Goal: Task Accomplishment & Management: Complete application form

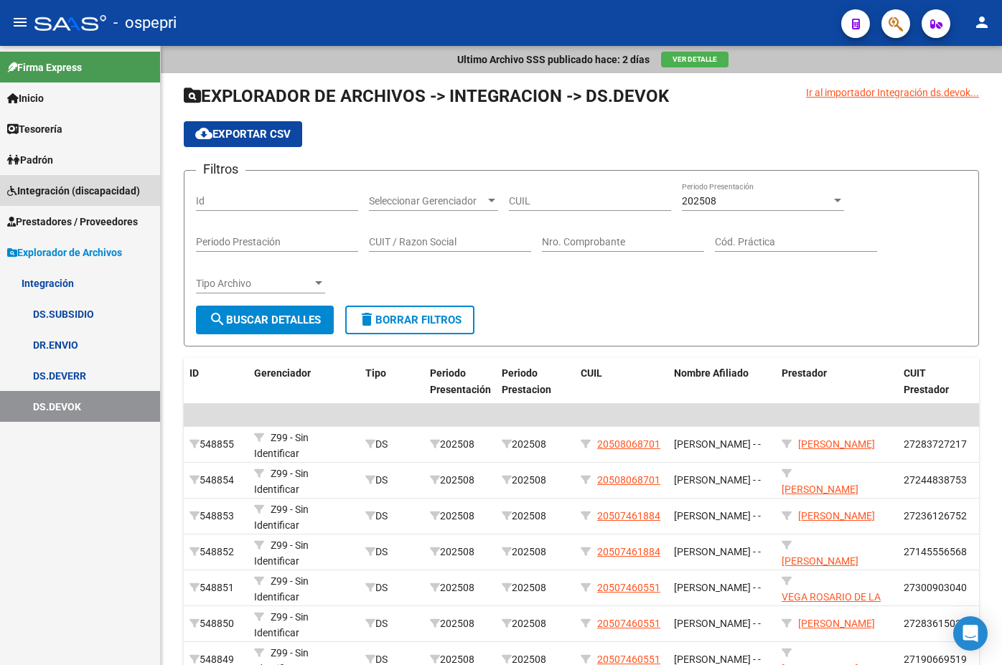
click at [76, 195] on span "Integración (discapacidad)" at bounding box center [73, 191] width 133 height 16
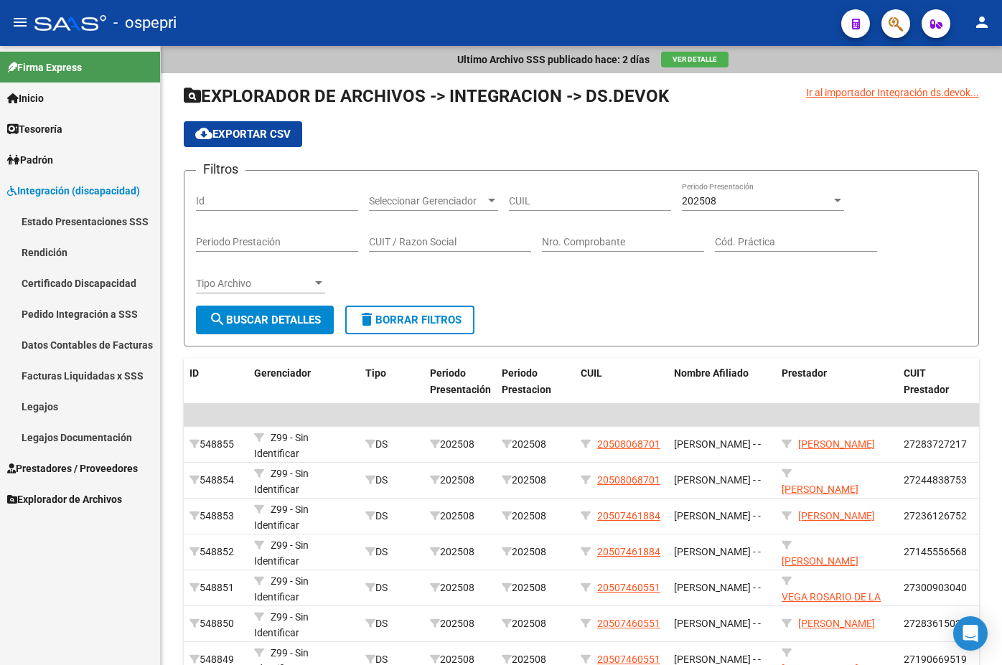
click at [52, 313] on link "Pedido Integración a SSS" at bounding box center [80, 313] width 160 height 31
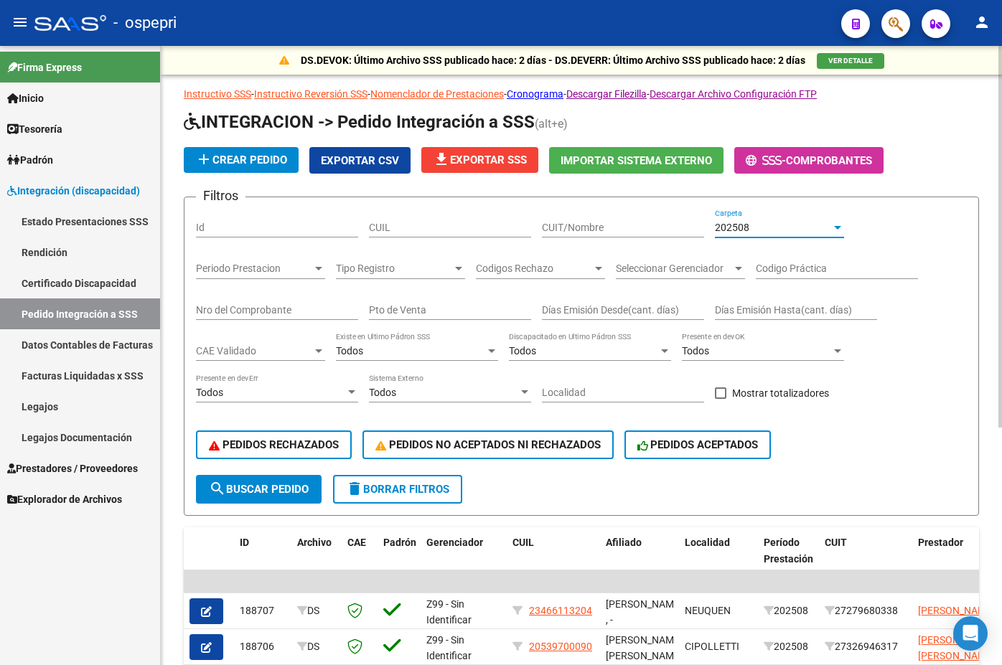
click at [837, 229] on div at bounding box center [837, 227] width 13 height 11
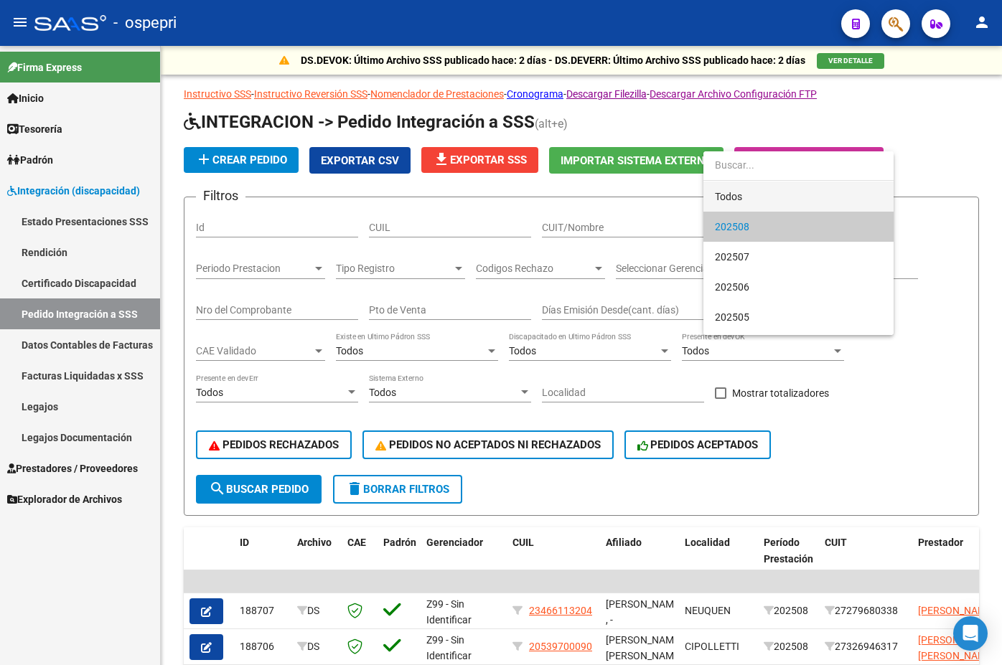
click at [765, 197] on span "Todos" at bounding box center [798, 197] width 167 height 30
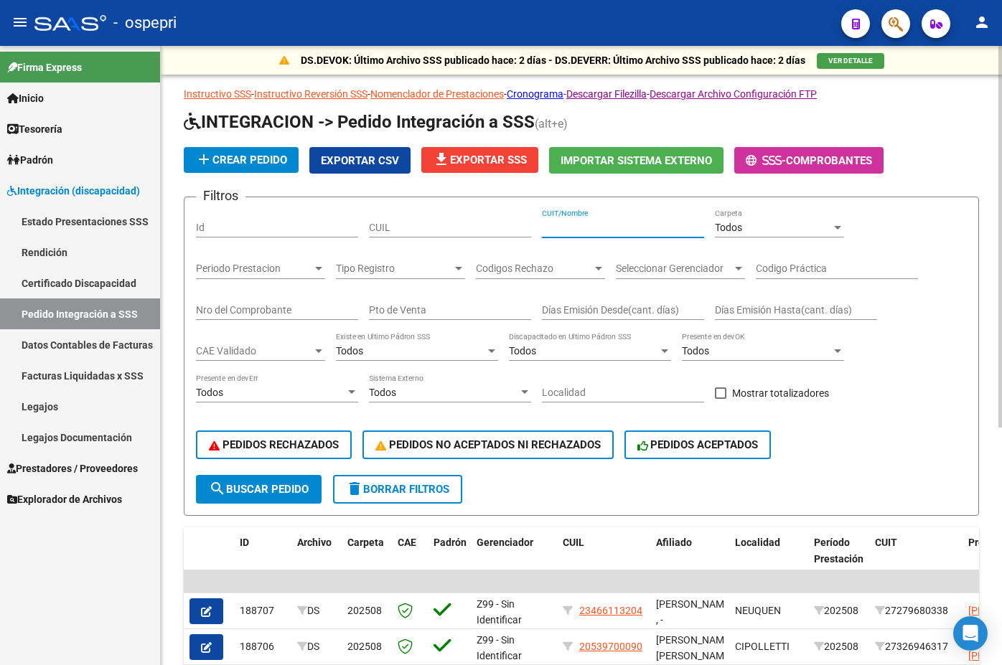
click at [567, 227] on input "CUIT/Nombre" at bounding box center [623, 228] width 162 height 12
type input "[PERSON_NAME]"
click at [226, 313] on input "Nro del Comprobante" at bounding box center [277, 310] width 162 height 12
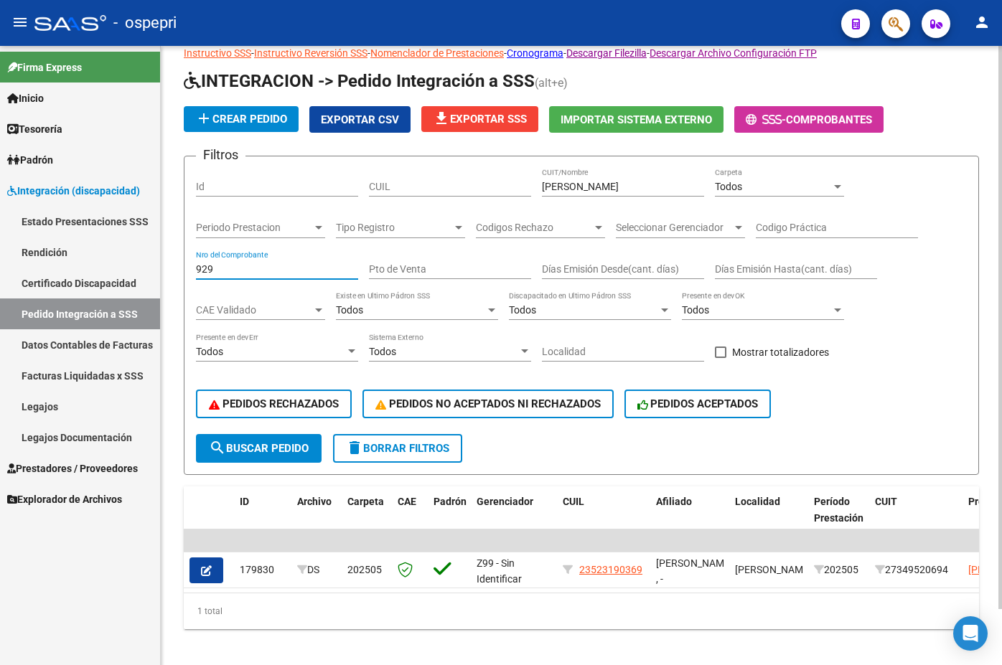
scroll to position [62, 0]
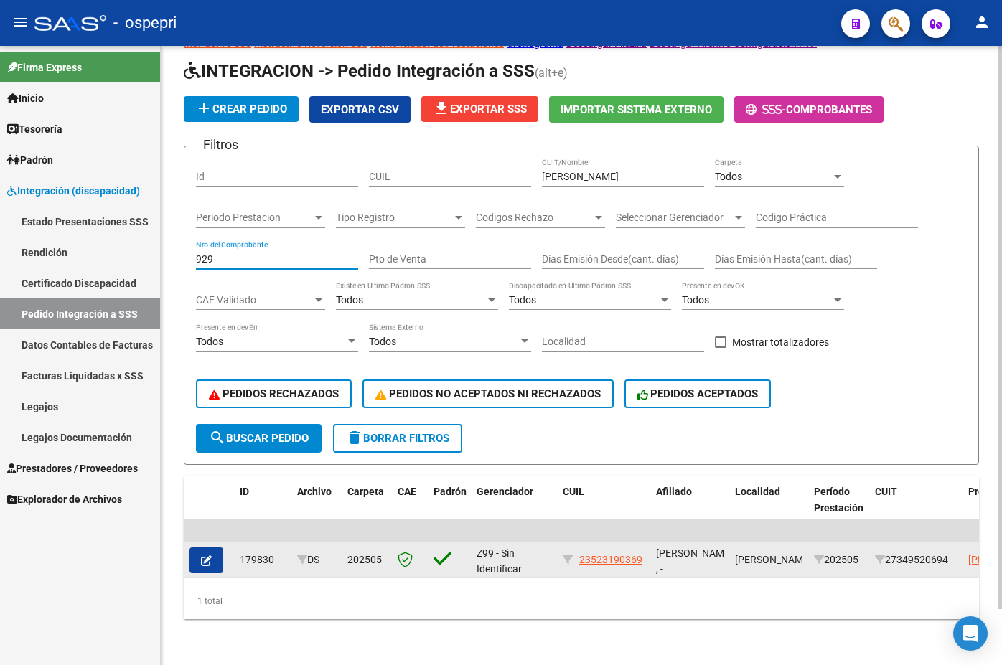
type input "929"
click at [207, 555] on icon "button" at bounding box center [206, 560] width 11 height 11
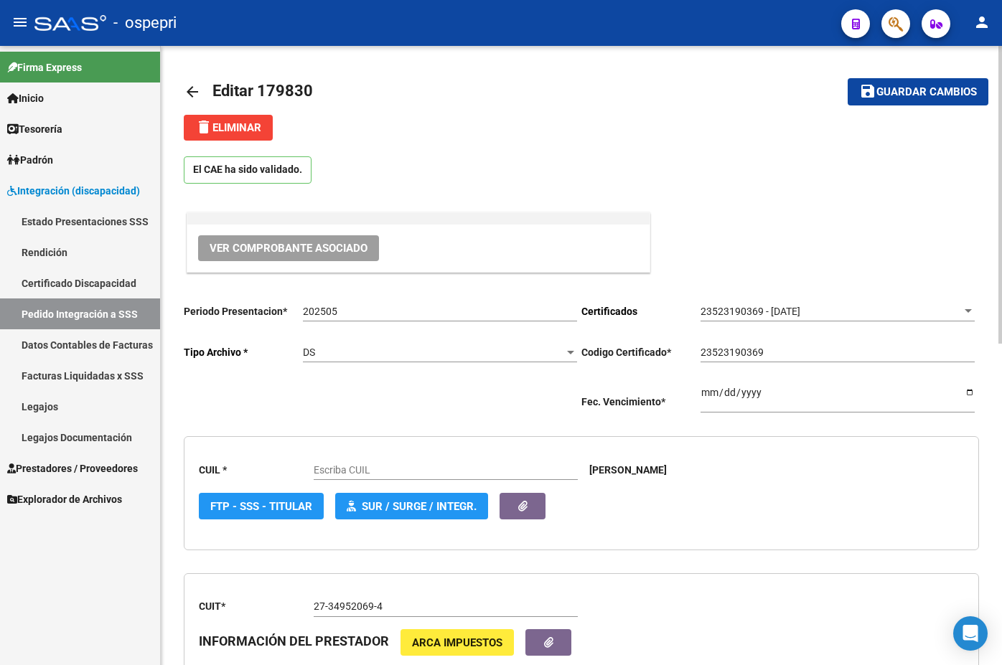
type input "23523190369"
click at [278, 249] on span "Ver Comprobante Asociado" at bounding box center [288, 248] width 158 height 13
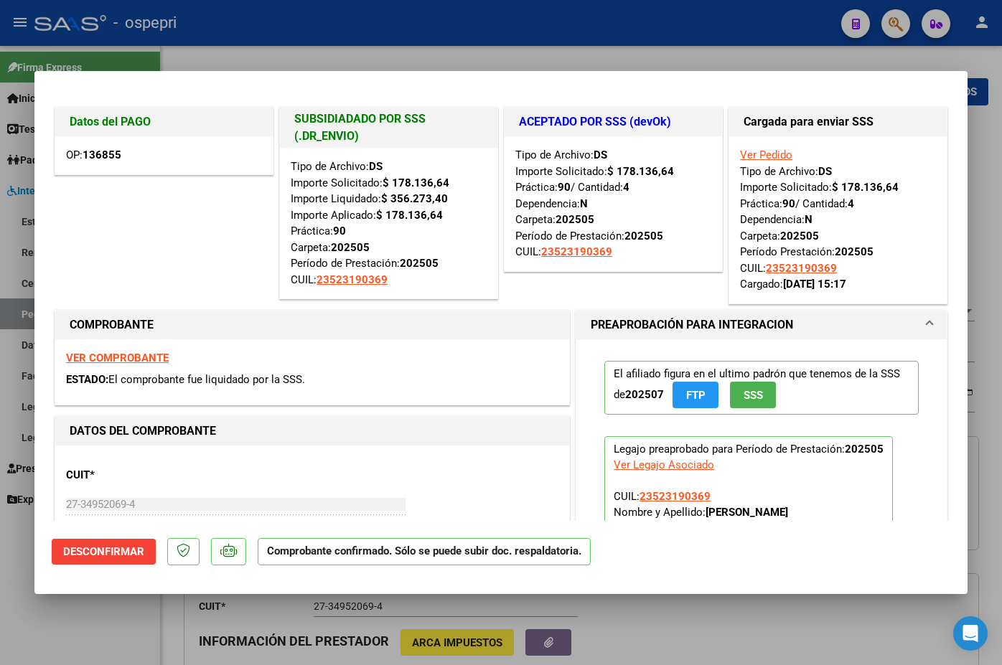
type input "$ 0,00"
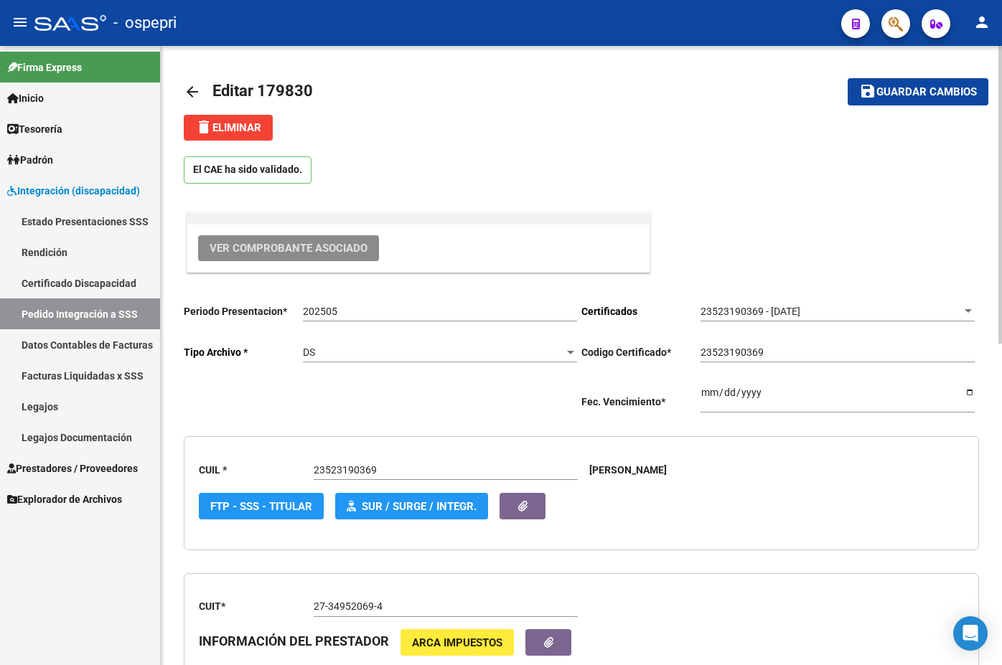
click at [188, 91] on mat-icon "arrow_back" at bounding box center [192, 91] width 17 height 17
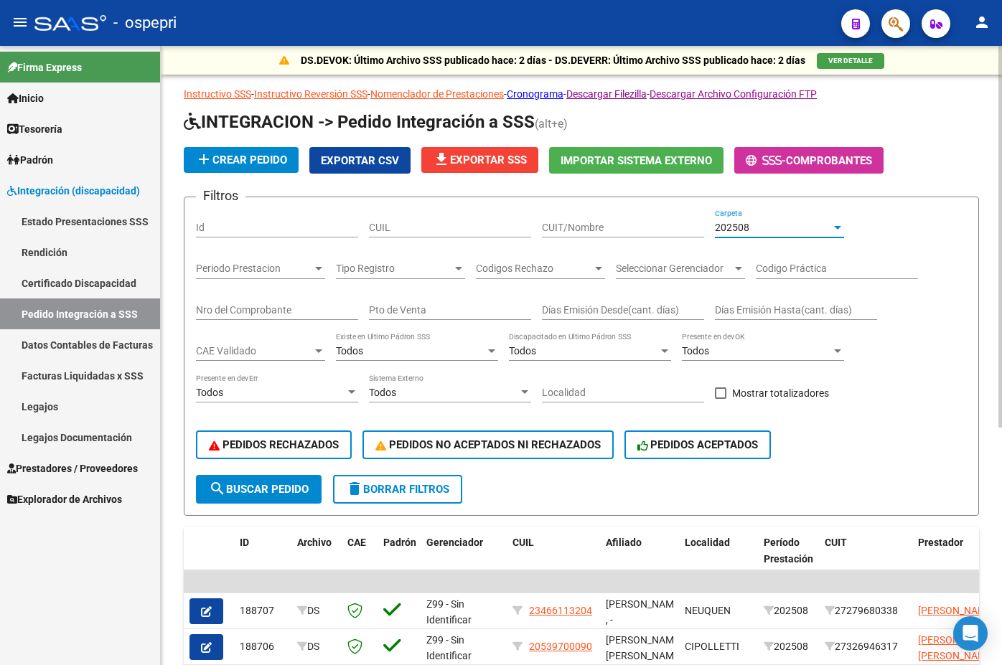
click at [837, 227] on div at bounding box center [837, 228] width 7 height 4
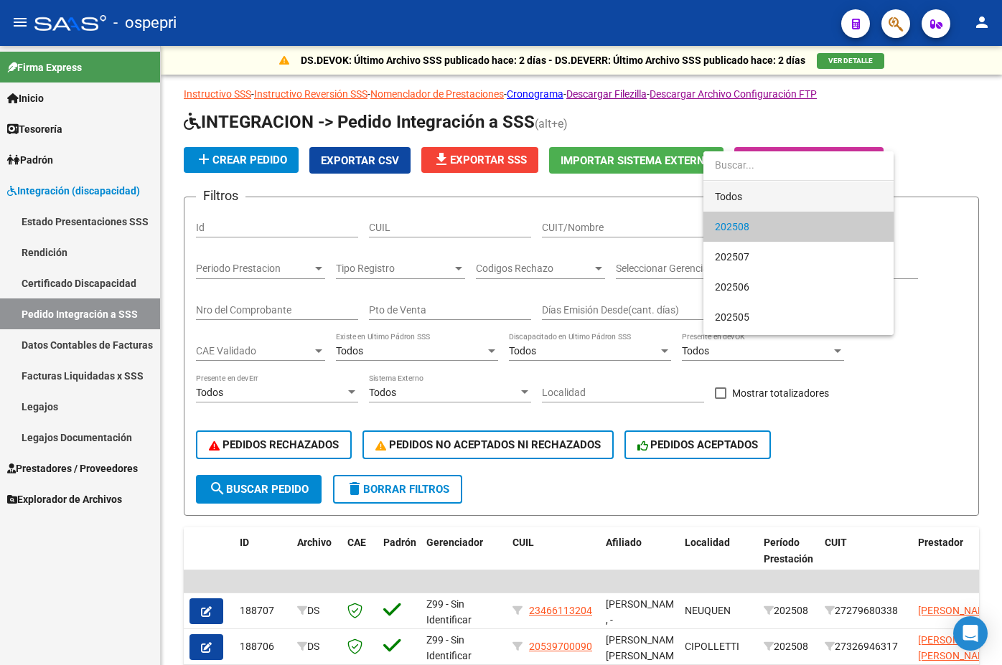
click at [788, 197] on span "Todos" at bounding box center [798, 197] width 167 height 30
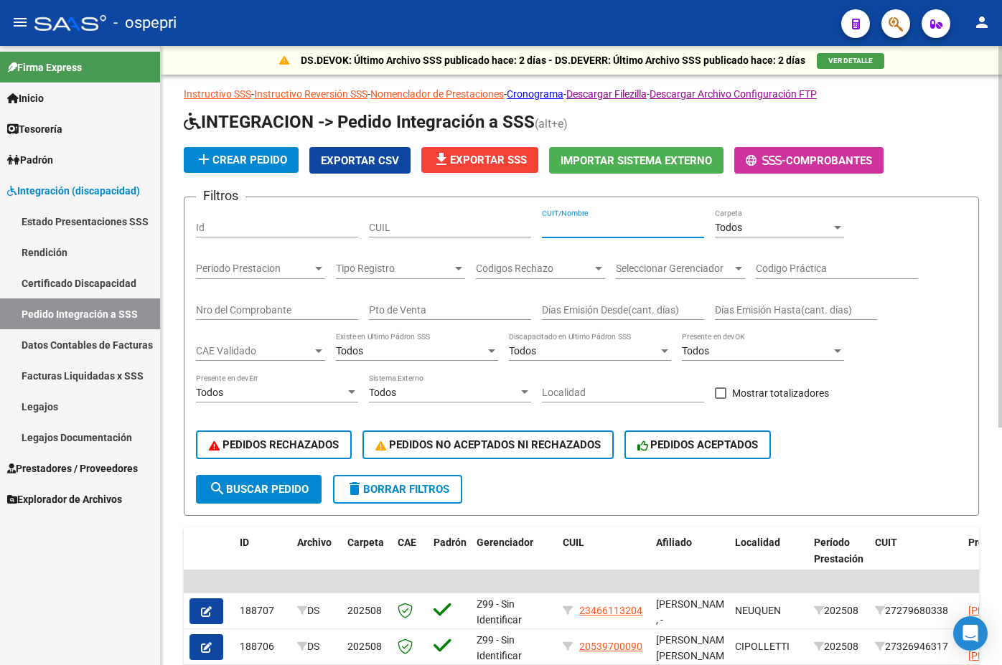
click at [572, 223] on input "CUIT/Nombre" at bounding box center [623, 228] width 162 height 12
type input "[PERSON_NAME]"
click at [217, 309] on input "Nro del Comprobante" at bounding box center [277, 310] width 162 height 12
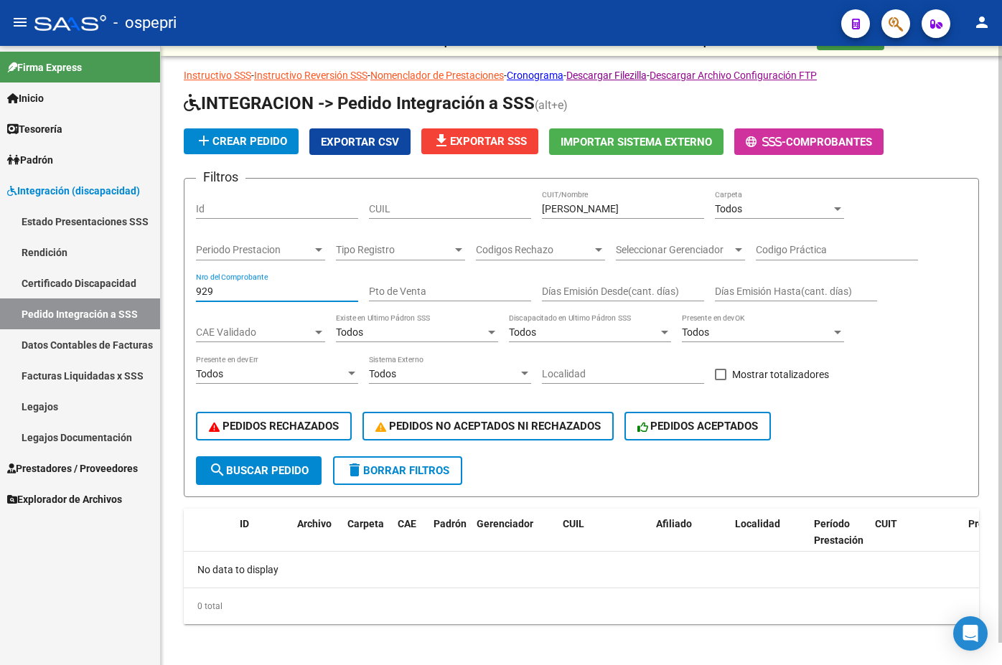
scroll to position [23, 0]
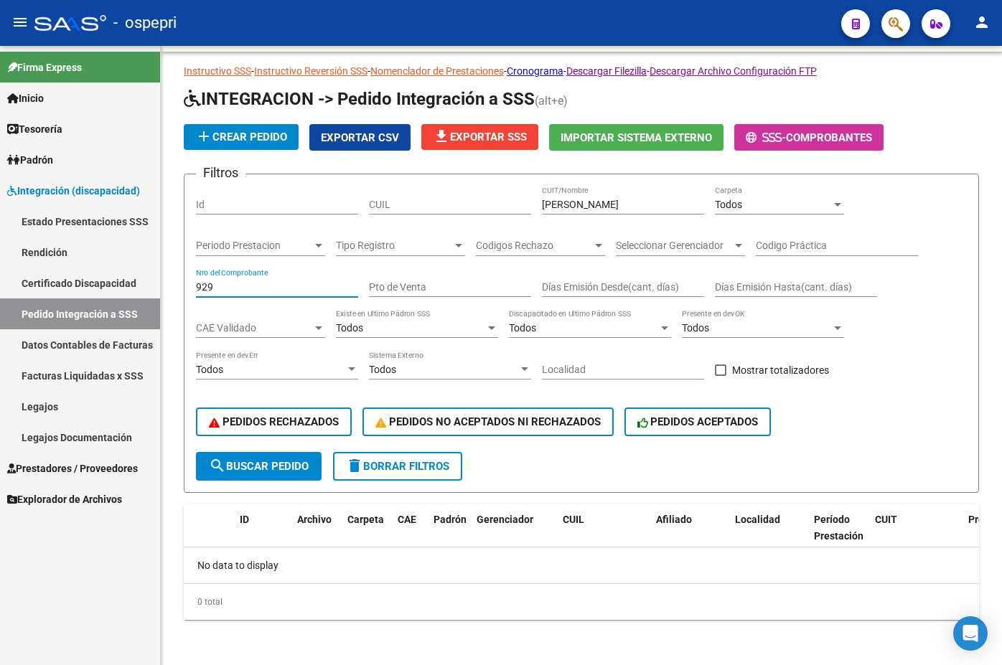
type input "929"
click at [583, 200] on input "[PERSON_NAME]" at bounding box center [623, 205] width 162 height 12
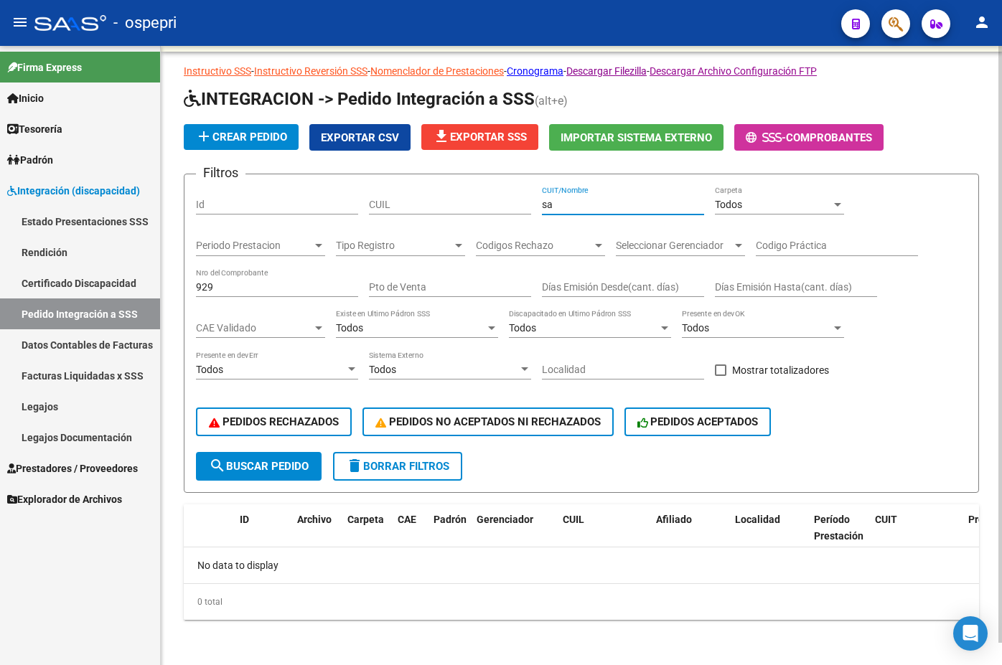
type input "s"
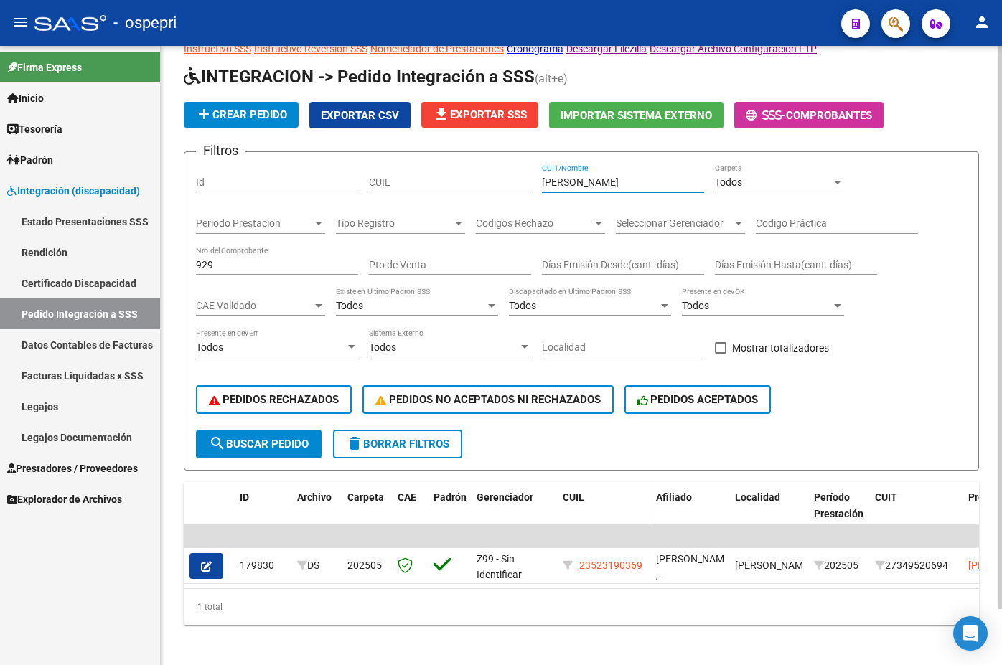
scroll to position [62, 0]
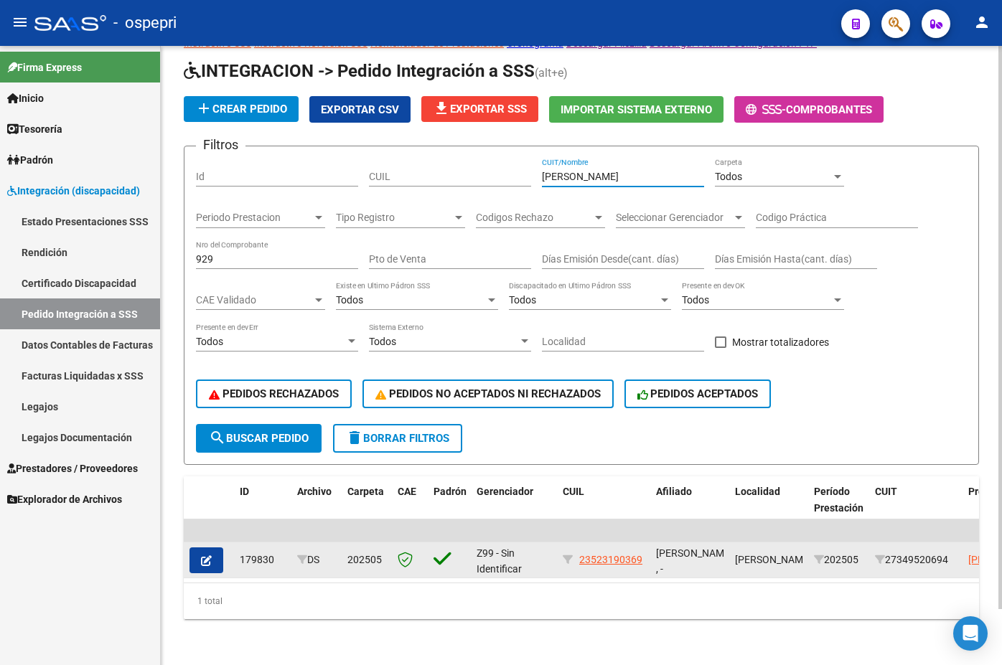
type input "[PERSON_NAME]"
click at [206, 555] on icon "button" at bounding box center [206, 560] width 11 height 11
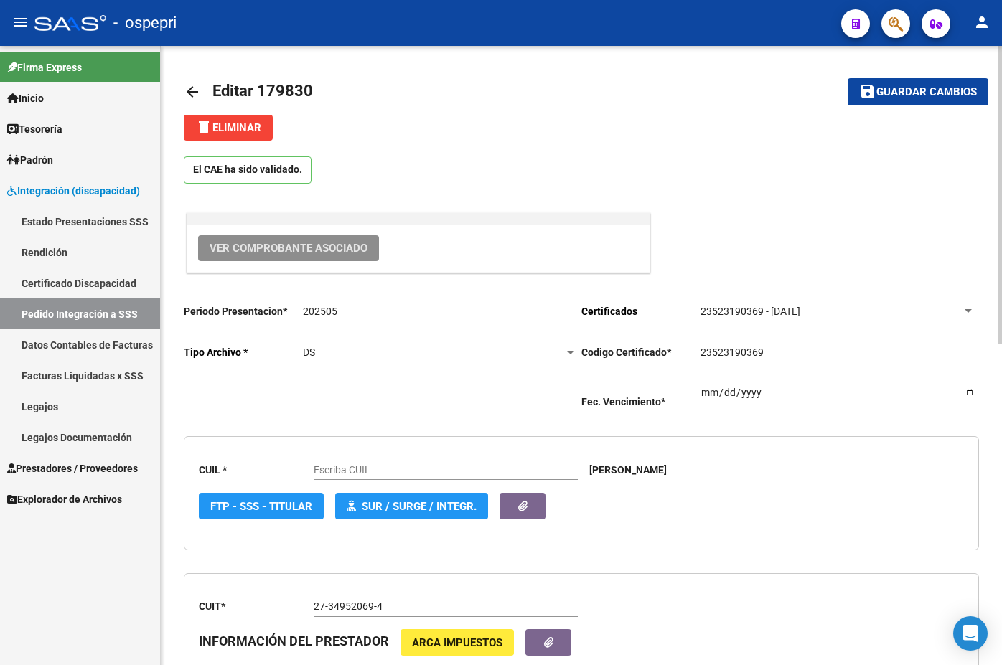
click at [265, 251] on span "Ver Comprobante Asociado" at bounding box center [288, 248] width 158 height 13
type input "23523190369"
